Goal: Obtain resource: Download file/media

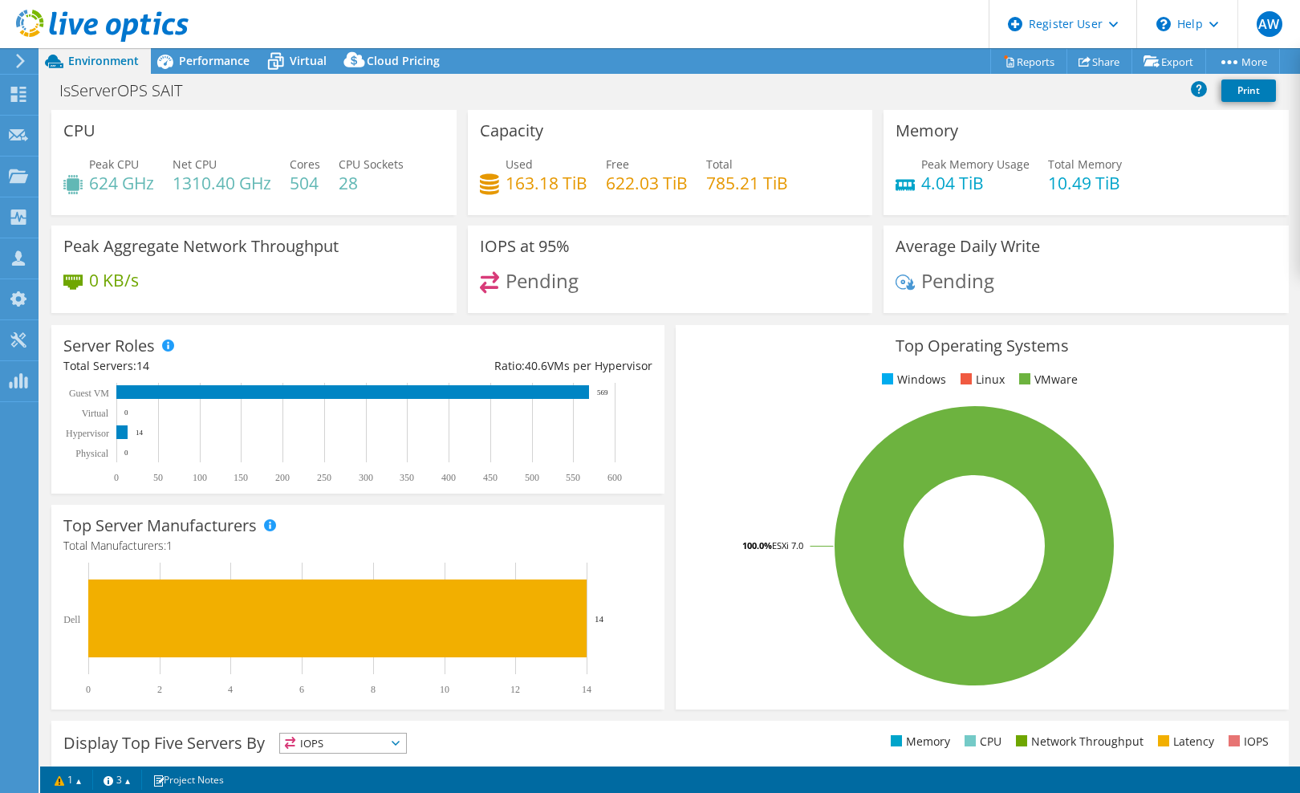
select select "USD"
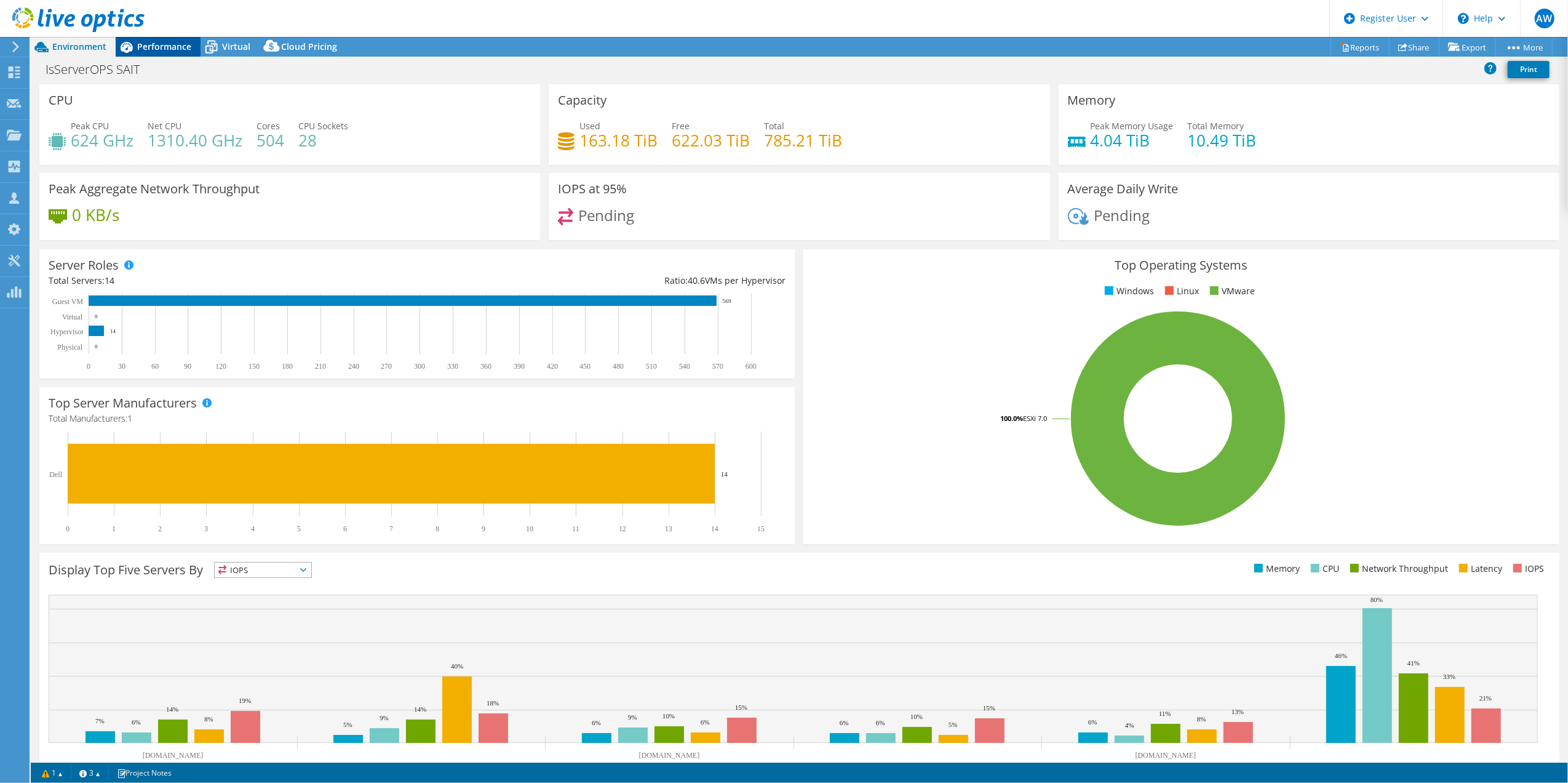
click at [153, 48] on span "Performance" at bounding box center [164, 46] width 54 height 12
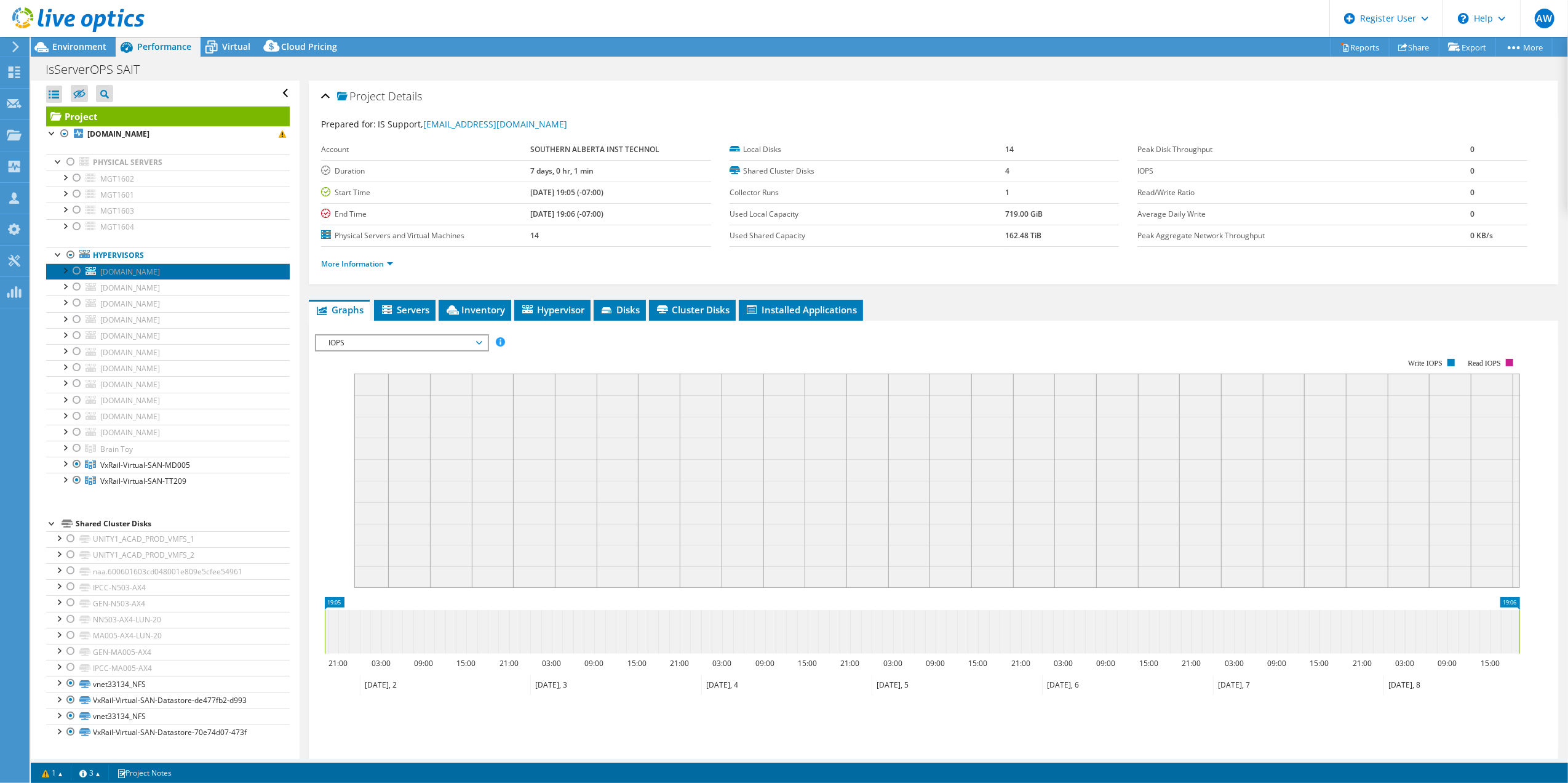
click at [145, 271] on span "[DOMAIN_NAME]" at bounding box center [130, 271] width 60 height 11
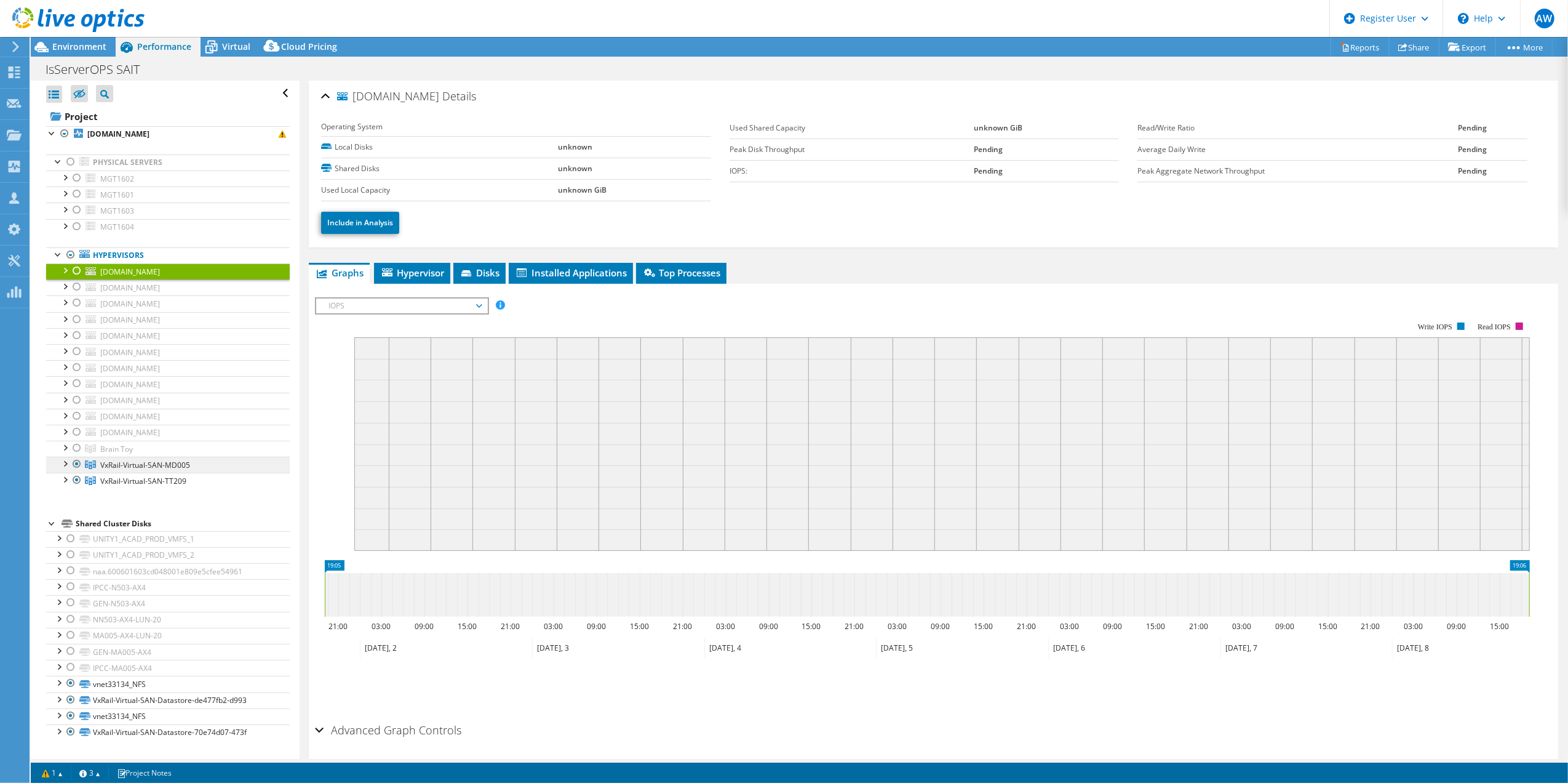
click at [156, 469] on span "VxRail-Virtual-SAN-MD005" at bounding box center [145, 465] width 90 height 11
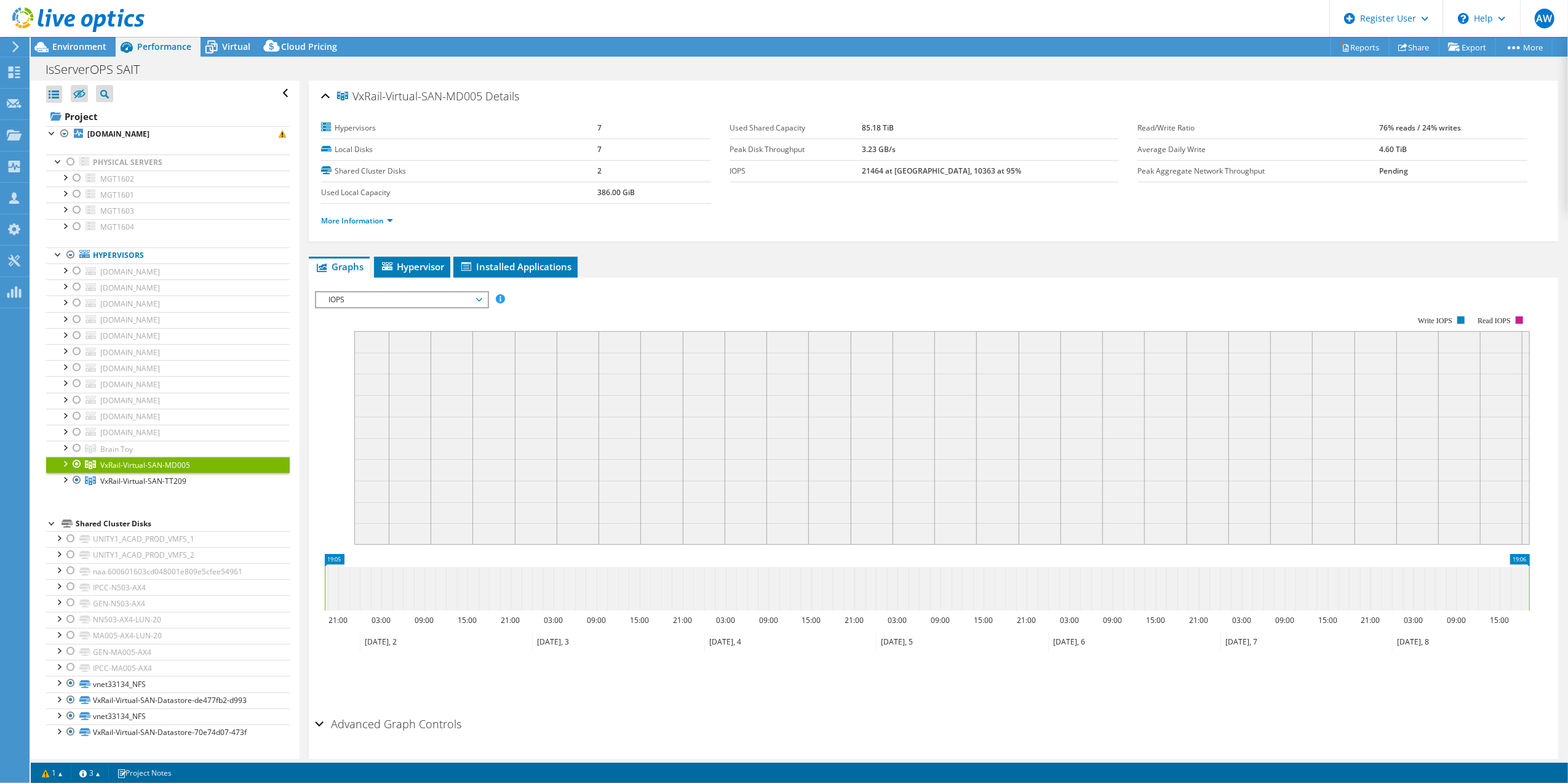
click at [61, 469] on div at bounding box center [64, 462] width 12 height 12
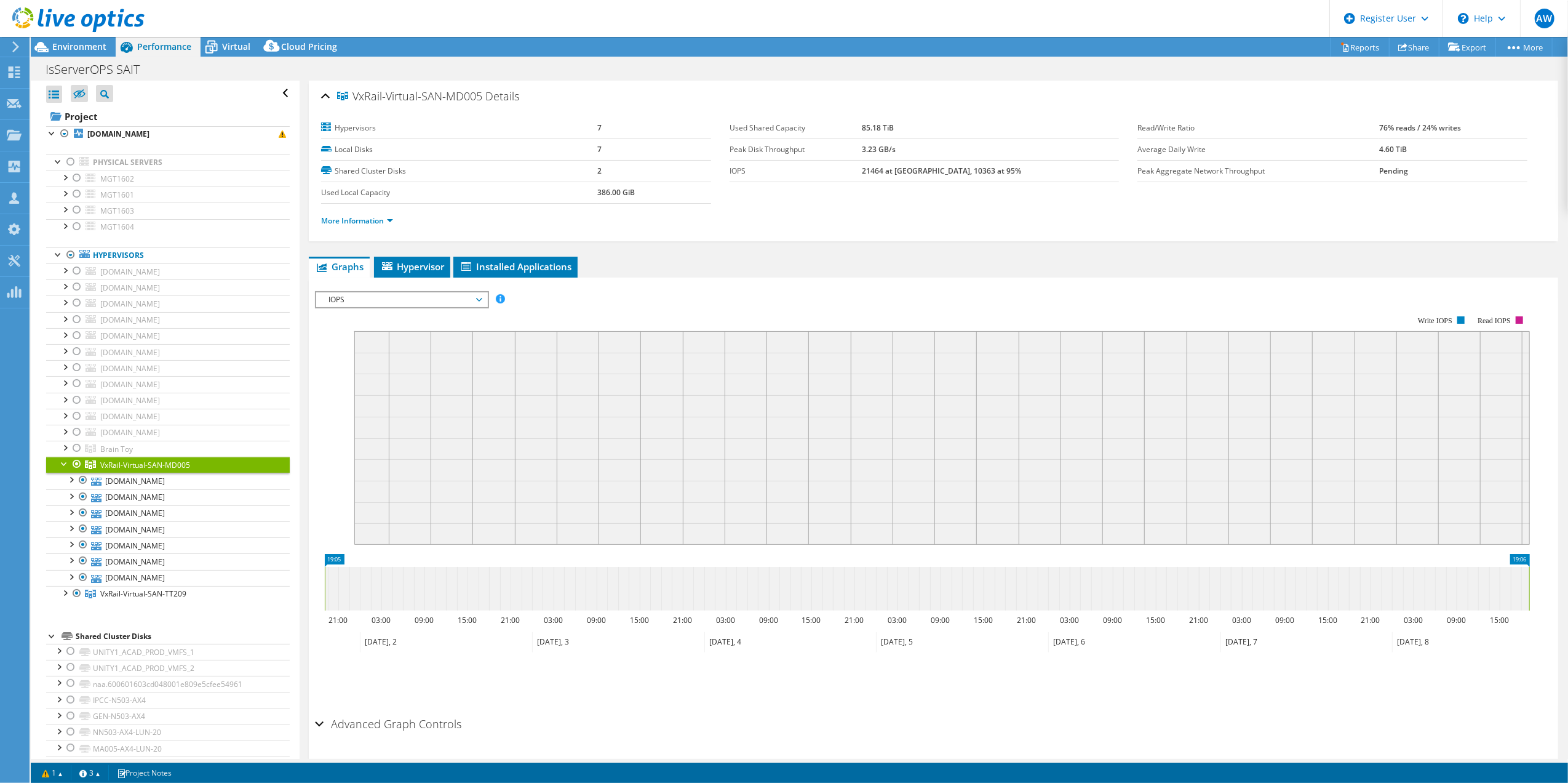
click at [144, 470] on span "VxRail-Virtual-SAN-MD005" at bounding box center [145, 465] width 90 height 11
click at [413, 272] on span "Hypervisor" at bounding box center [412, 266] width 64 height 12
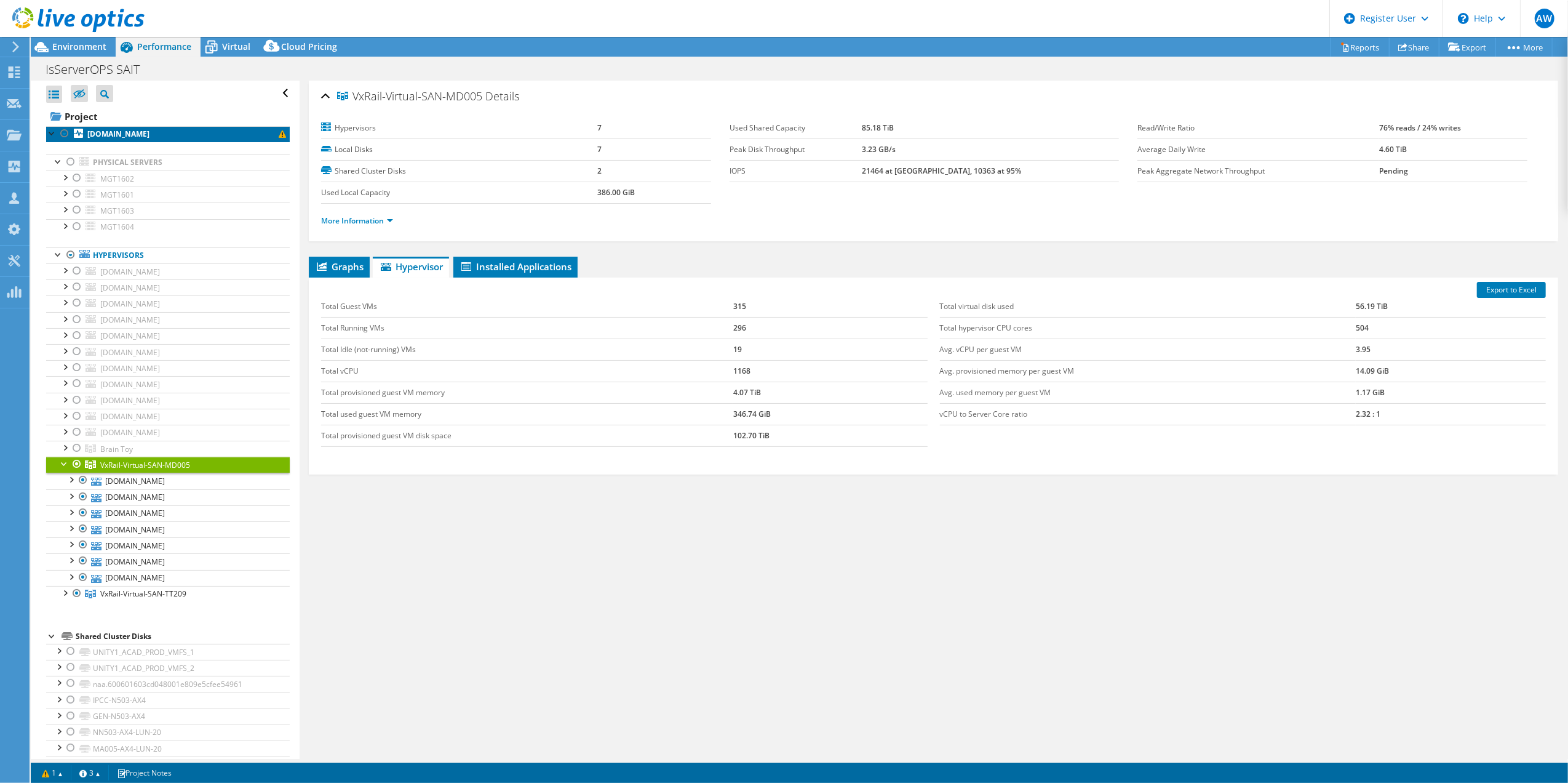
click at [134, 133] on b "[DOMAIN_NAME]" at bounding box center [118, 134] width 62 height 11
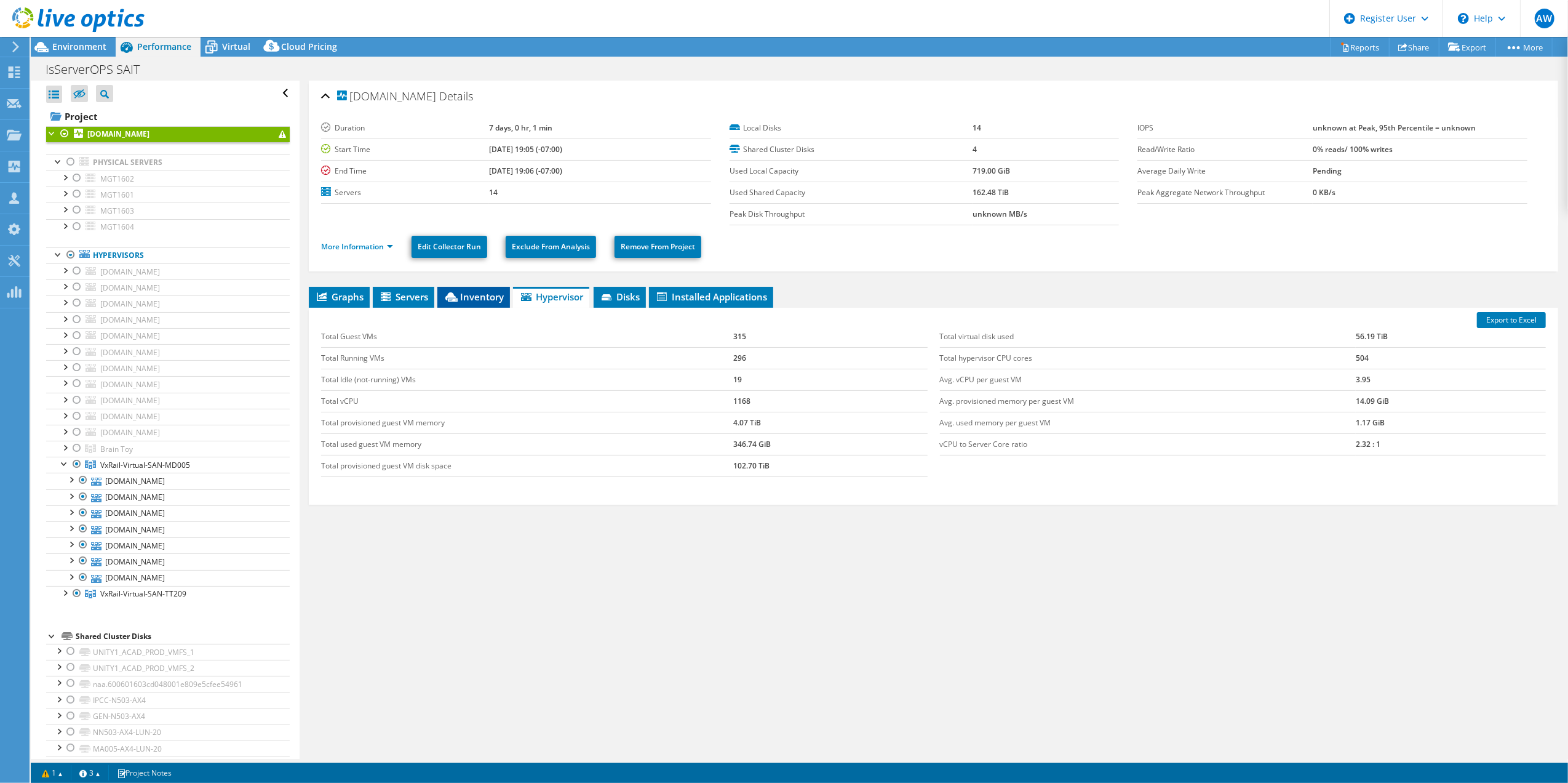
click at [468, 294] on span "Inventory" at bounding box center [473, 297] width 61 height 12
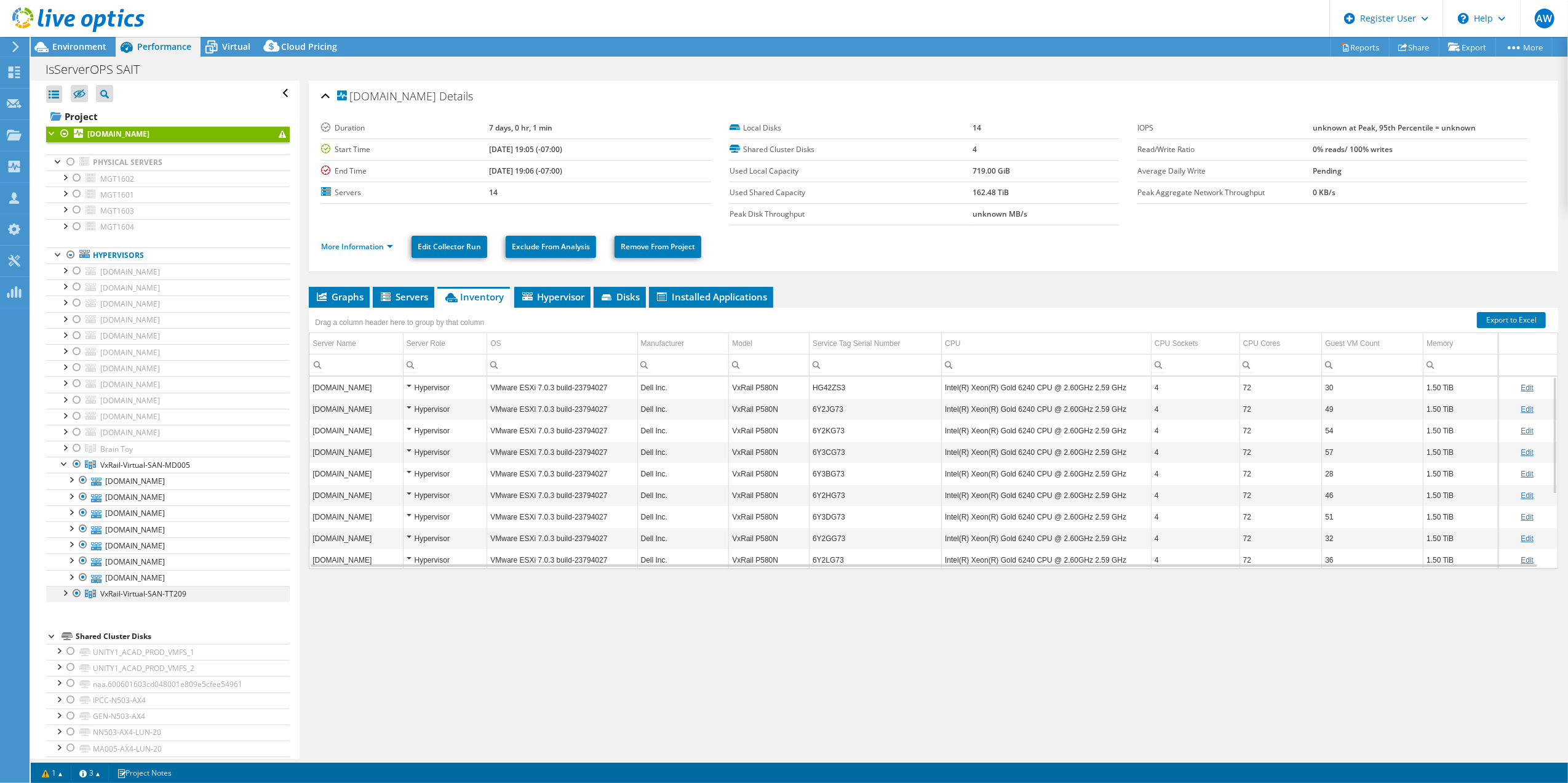
click at [61, 594] on div at bounding box center [64, 592] width 12 height 12
click at [996, 316] on link "Export to Excel" at bounding box center [1511, 320] width 69 height 16
